Goal: Information Seeking & Learning: Learn about a topic

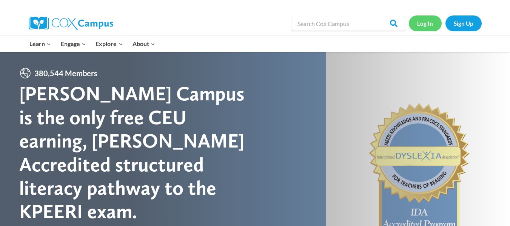
click at [431, 28] on link "Log In" at bounding box center [424, 22] width 33 height 15
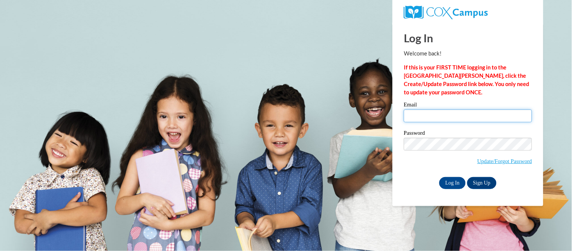
click at [436, 117] on input "Email" at bounding box center [468, 115] width 128 height 13
type input "leepa@wauwatosa.k12.wi.us"
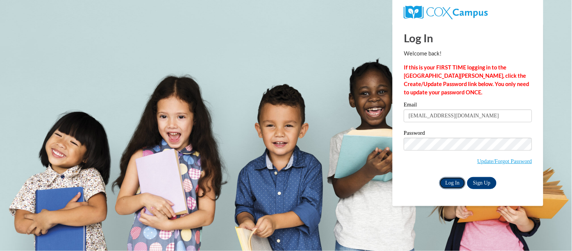
click at [451, 183] on input "Log In" at bounding box center [452, 183] width 26 height 12
click at [444, 183] on input "Log In" at bounding box center [452, 183] width 26 height 12
click at [468, 114] on input "leepa@wauwatosa.k12.wi.us" at bounding box center [468, 115] width 128 height 13
click at [451, 183] on input "Log In" at bounding box center [452, 183] width 26 height 12
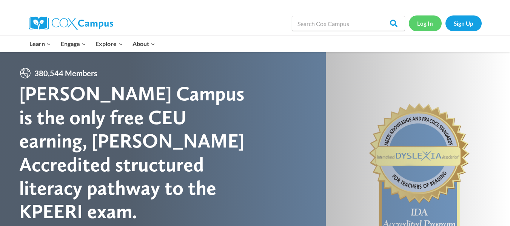
click at [427, 24] on link "Log In" at bounding box center [424, 22] width 33 height 15
click at [424, 26] on link "Log In" at bounding box center [424, 22] width 33 height 15
click at [425, 25] on link "Log In" at bounding box center [424, 22] width 33 height 15
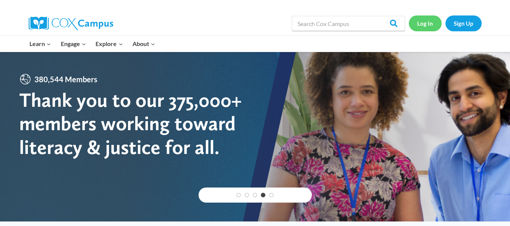
click at [431, 24] on link "Log In" at bounding box center [424, 22] width 33 height 15
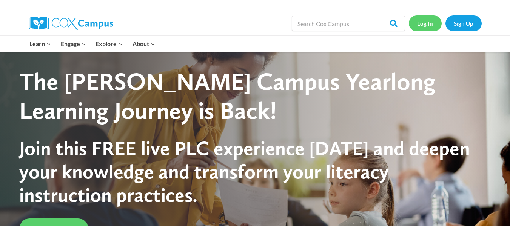
click at [420, 23] on link "Log In" at bounding box center [424, 22] width 33 height 15
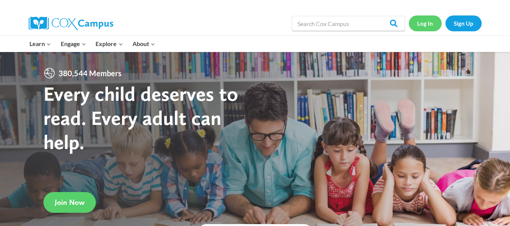
click at [425, 27] on link "Log In" at bounding box center [424, 22] width 33 height 15
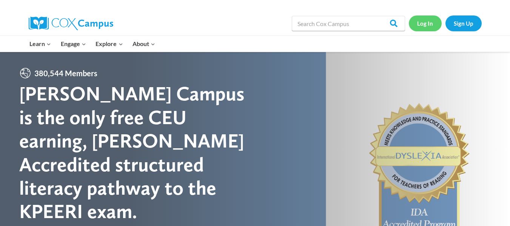
click at [425, 27] on link "Log In" at bounding box center [424, 22] width 33 height 15
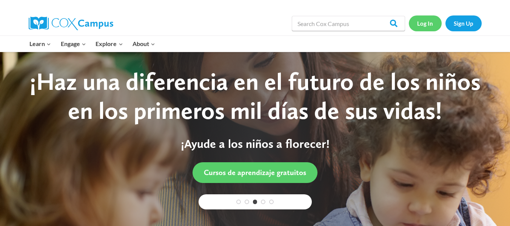
click at [422, 24] on link "Log In" at bounding box center [424, 22] width 33 height 15
click at [426, 23] on link "Log In" at bounding box center [424, 22] width 33 height 15
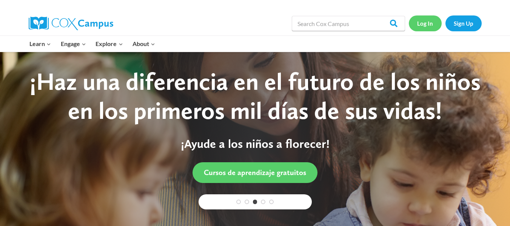
click at [426, 23] on link "Log In" at bounding box center [424, 22] width 33 height 15
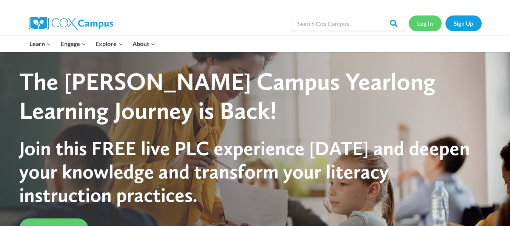
click at [433, 18] on link "Log In" at bounding box center [424, 22] width 33 height 15
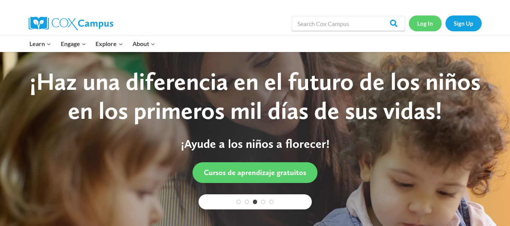
click at [421, 29] on link "Log In" at bounding box center [424, 22] width 33 height 15
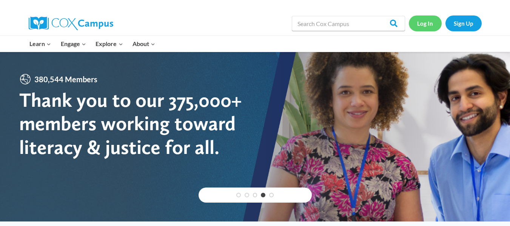
click at [427, 26] on link "Log In" at bounding box center [424, 22] width 33 height 15
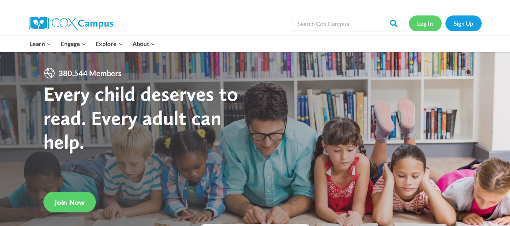
drag, startPoint x: 0, startPoint y: 0, endPoint x: 428, endPoint y: 25, distance: 429.2
click at [428, 25] on link "Log In" at bounding box center [424, 22] width 33 height 15
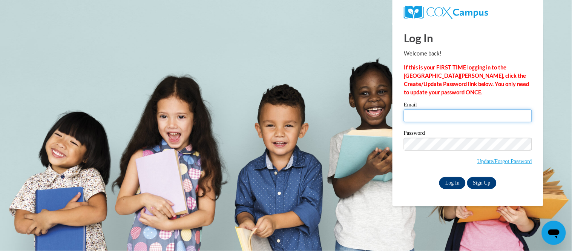
type input "[EMAIL_ADDRESS][DOMAIN_NAME]"
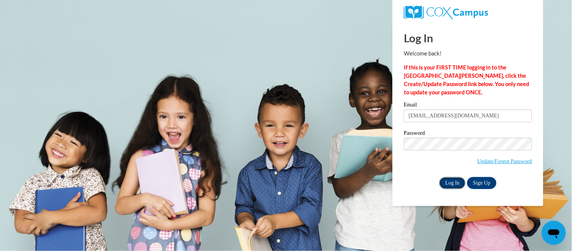
click at [449, 180] on input "Log In" at bounding box center [452, 183] width 26 height 12
click at [458, 180] on input "Log In" at bounding box center [452, 183] width 26 height 12
click at [495, 159] on link "Update/Forgot Password" at bounding box center [505, 161] width 55 height 6
click at [431, 151] on span "Update/Forgot Password" at bounding box center [468, 153] width 128 height 31
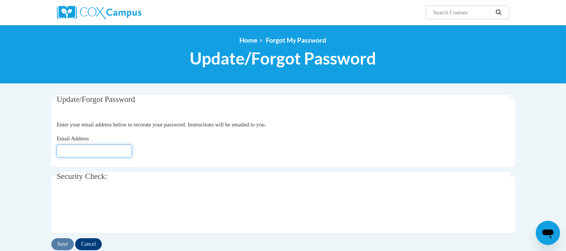
click at [75, 155] on input "Email Address" at bounding box center [94, 150] width 75 height 13
type input "[EMAIL_ADDRESS][DOMAIN_NAME]"
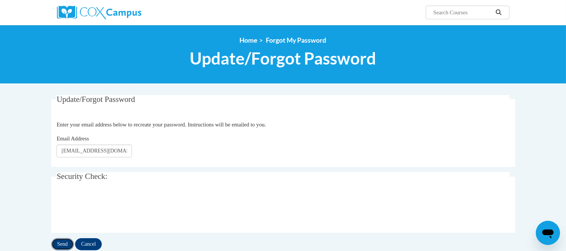
click at [62, 244] on input "Send" at bounding box center [62, 244] width 23 height 12
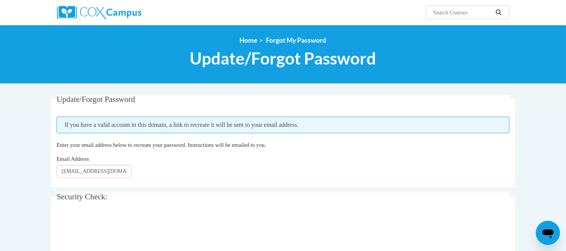
scroll to position [84, 0]
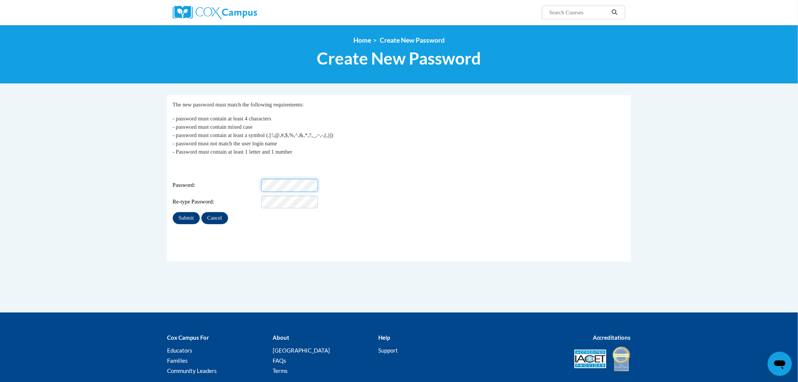
click at [208, 182] on div "Password:" at bounding box center [399, 185] width 453 height 13
click at [185, 212] on input "Submit" at bounding box center [186, 218] width 27 height 12
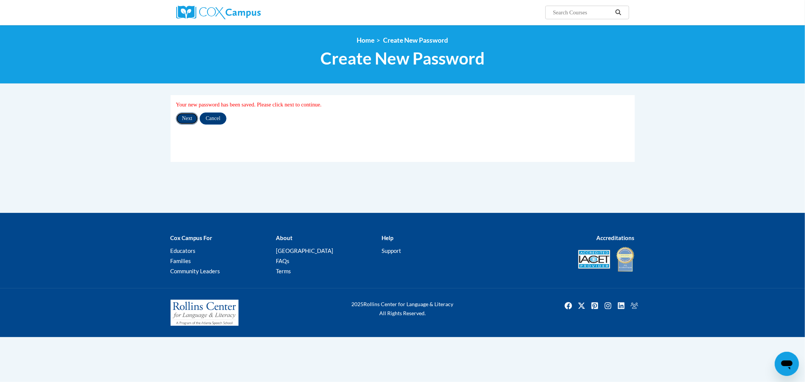
click at [193, 120] on input "Next" at bounding box center [187, 118] width 22 height 12
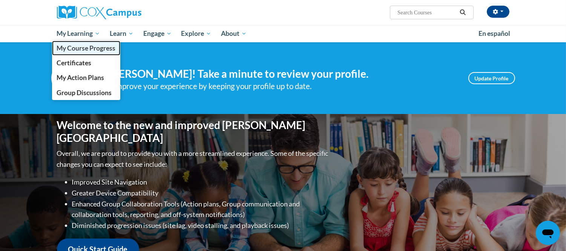
click at [84, 51] on span "My Course Progress" at bounding box center [86, 48] width 59 height 8
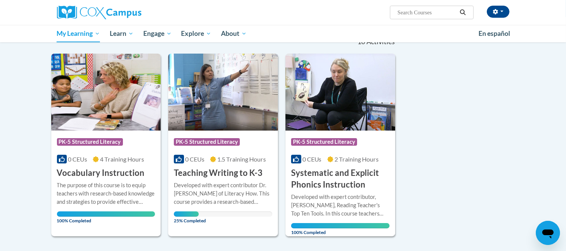
scroll to position [126, 0]
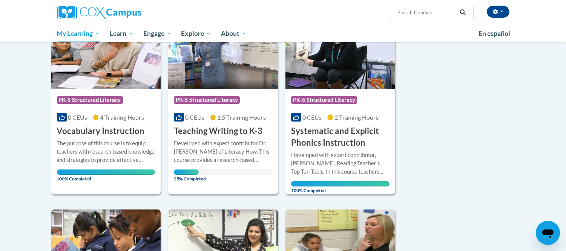
click at [228, 127] on h3 "Teaching Writing to K-3" at bounding box center [218, 131] width 89 height 12
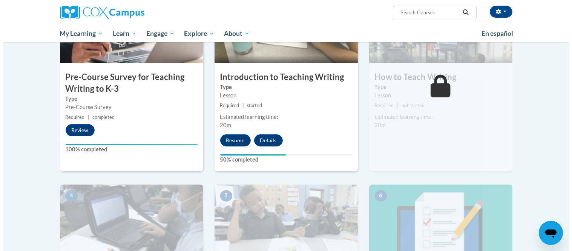
scroll to position [167, 0]
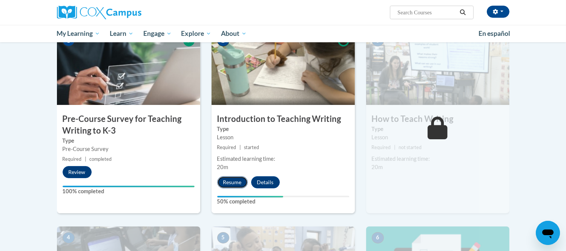
click at [236, 180] on button "Resume" at bounding box center [232, 182] width 31 height 12
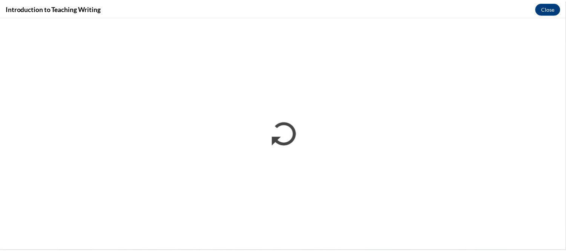
scroll to position [0, 0]
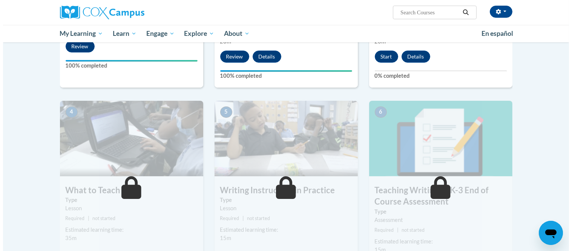
scroll to position [251, 0]
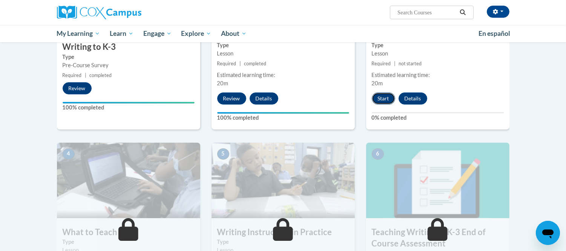
click at [385, 98] on button "Start" at bounding box center [383, 98] width 23 height 12
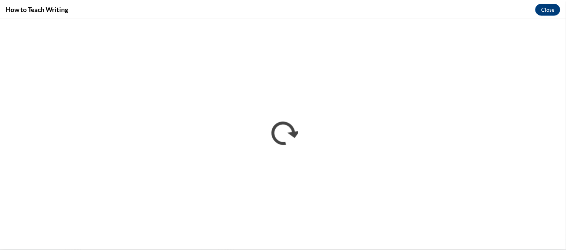
scroll to position [0, 0]
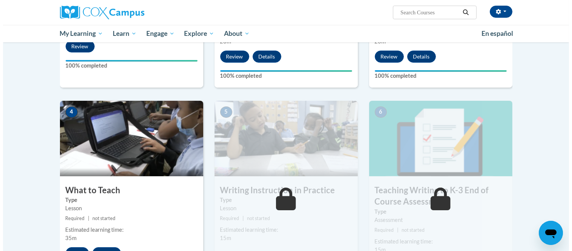
scroll to position [419, 0]
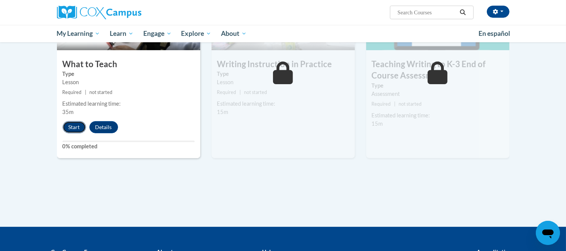
click at [78, 127] on button "Start" at bounding box center [74, 127] width 23 height 12
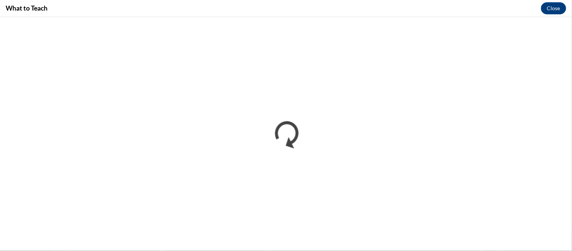
scroll to position [0, 0]
